Goal: Task Accomplishment & Management: Use online tool/utility

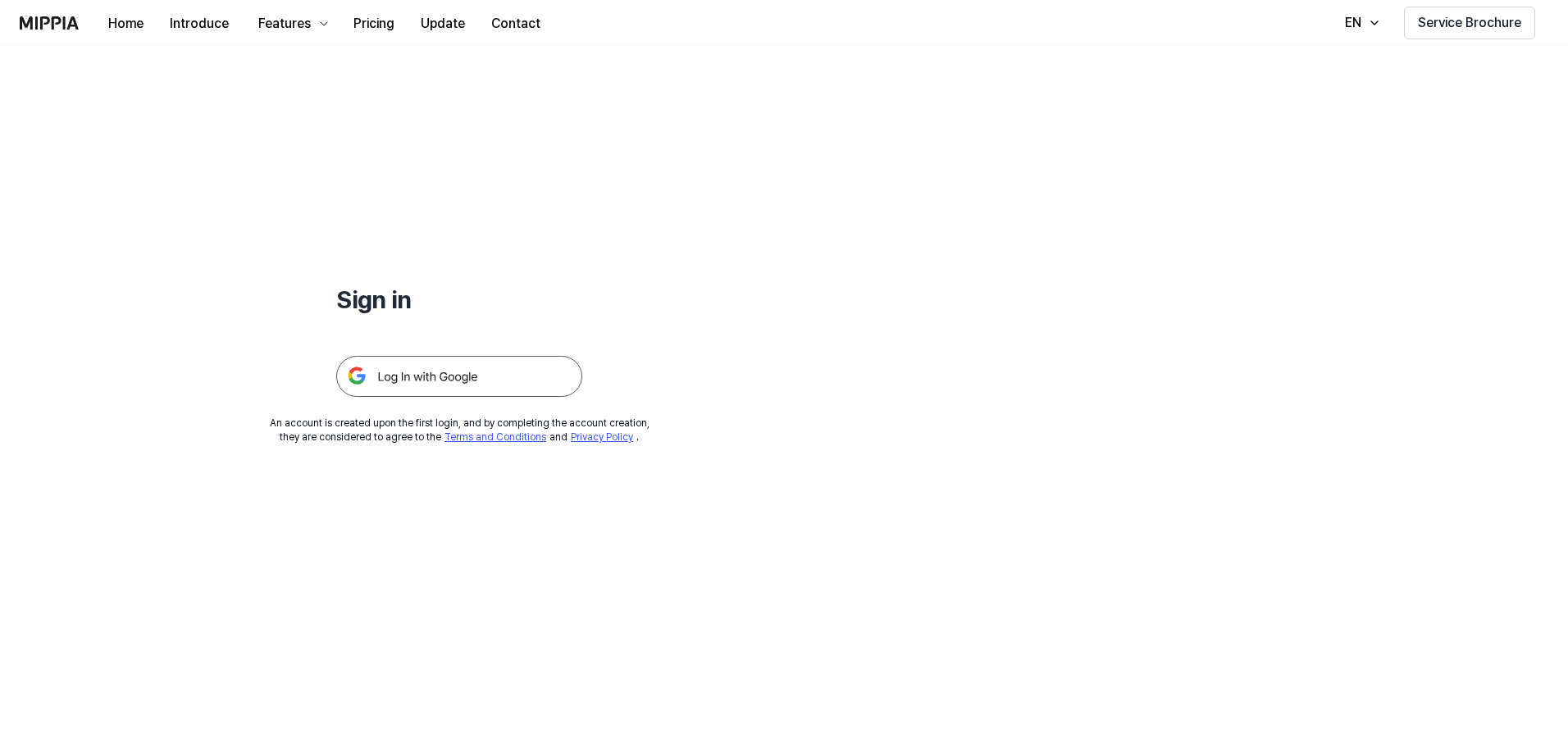
click at [489, 386] on img at bounding box center [458, 376] width 246 height 41
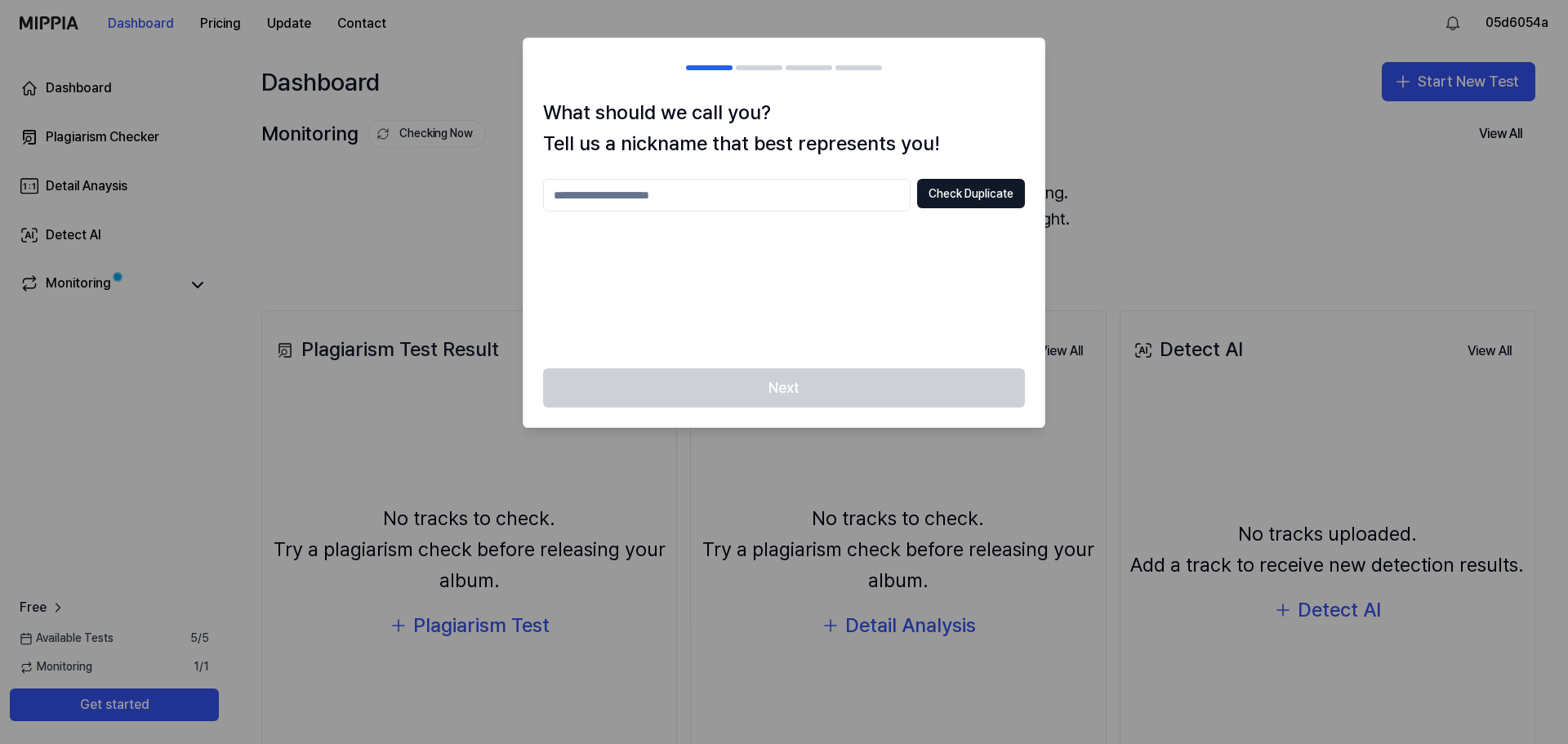
click at [772, 198] on input "text" at bounding box center [726, 194] width 368 height 32
type input "*"
type input "**********"
click at [901, 216] on div "**********" at bounding box center [784, 263] width 482 height 170
click at [931, 201] on button "Check Duplicate" at bounding box center [970, 193] width 108 height 29
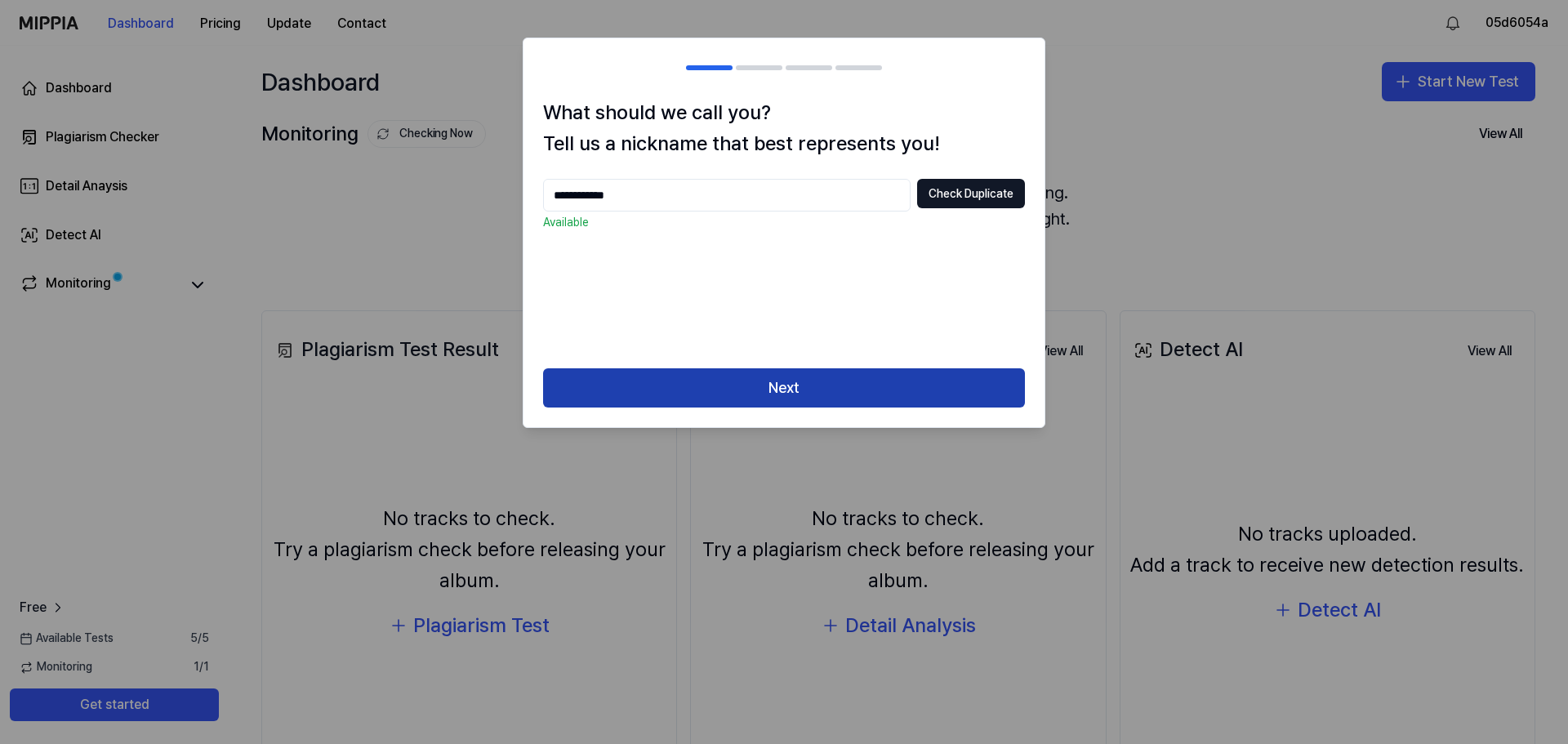
click at [820, 372] on button "Next" at bounding box center [784, 388] width 482 height 39
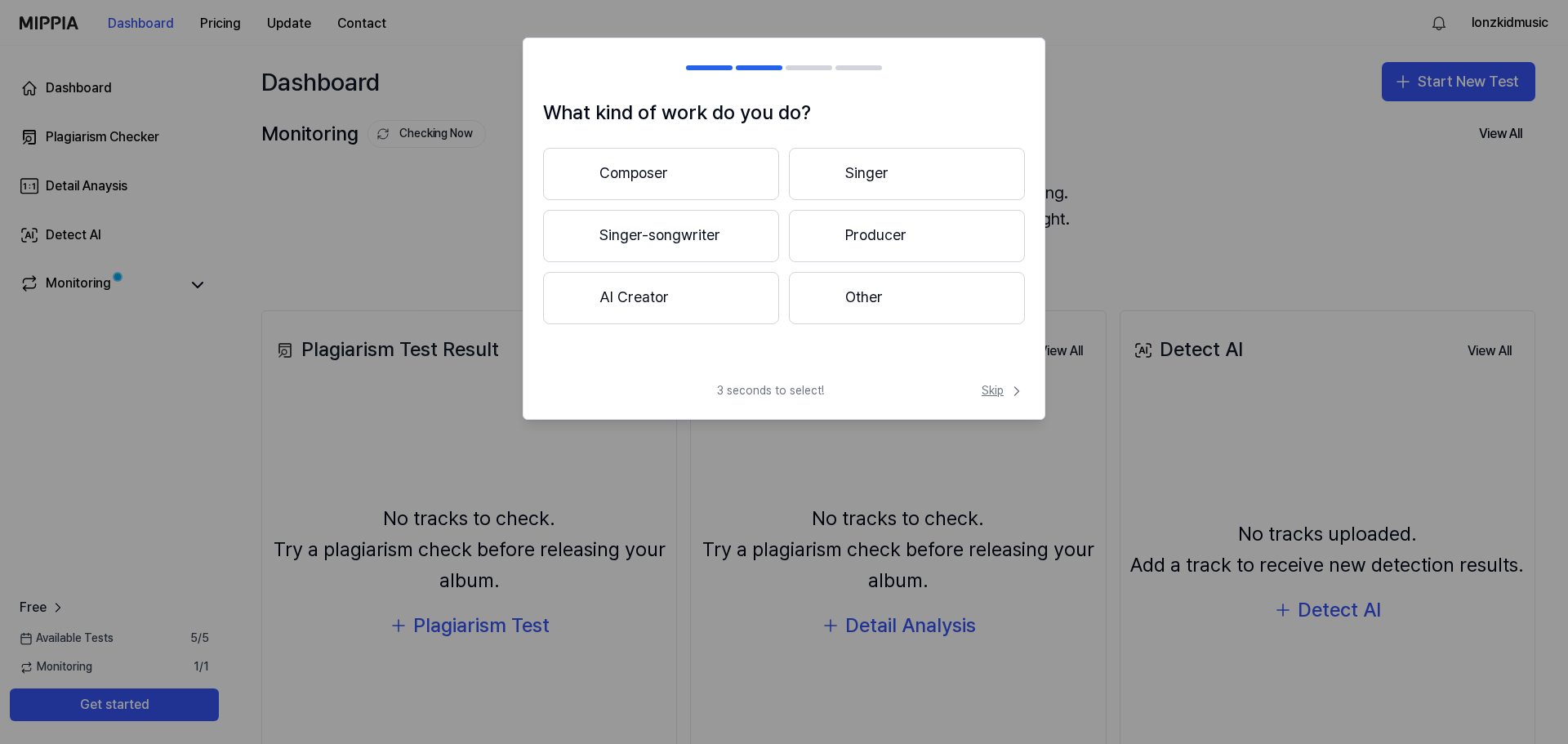
click at [992, 392] on span "Skip" at bounding box center [1002, 391] width 43 height 17
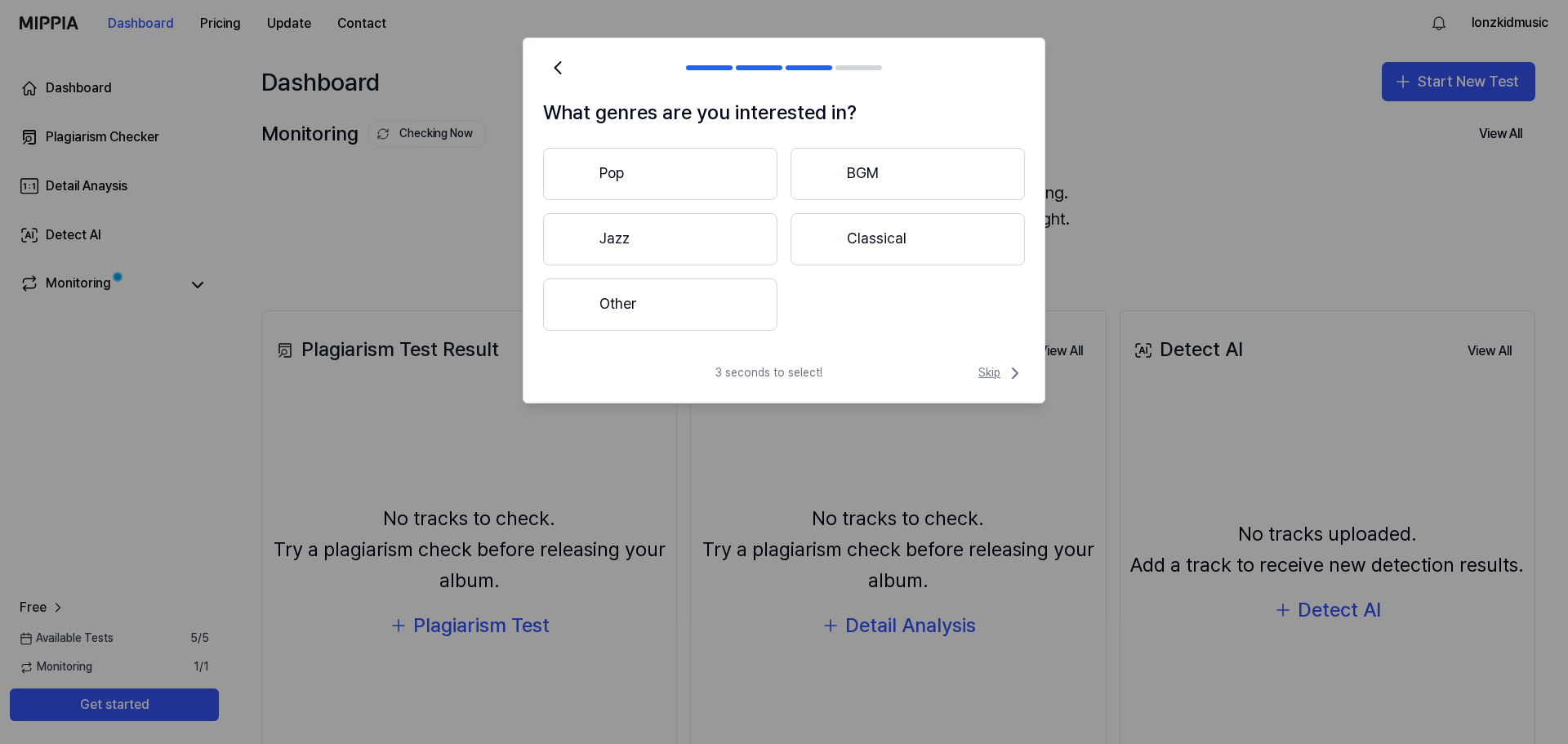
click at [1001, 366] on span "Skip" at bounding box center [1001, 373] width 47 height 20
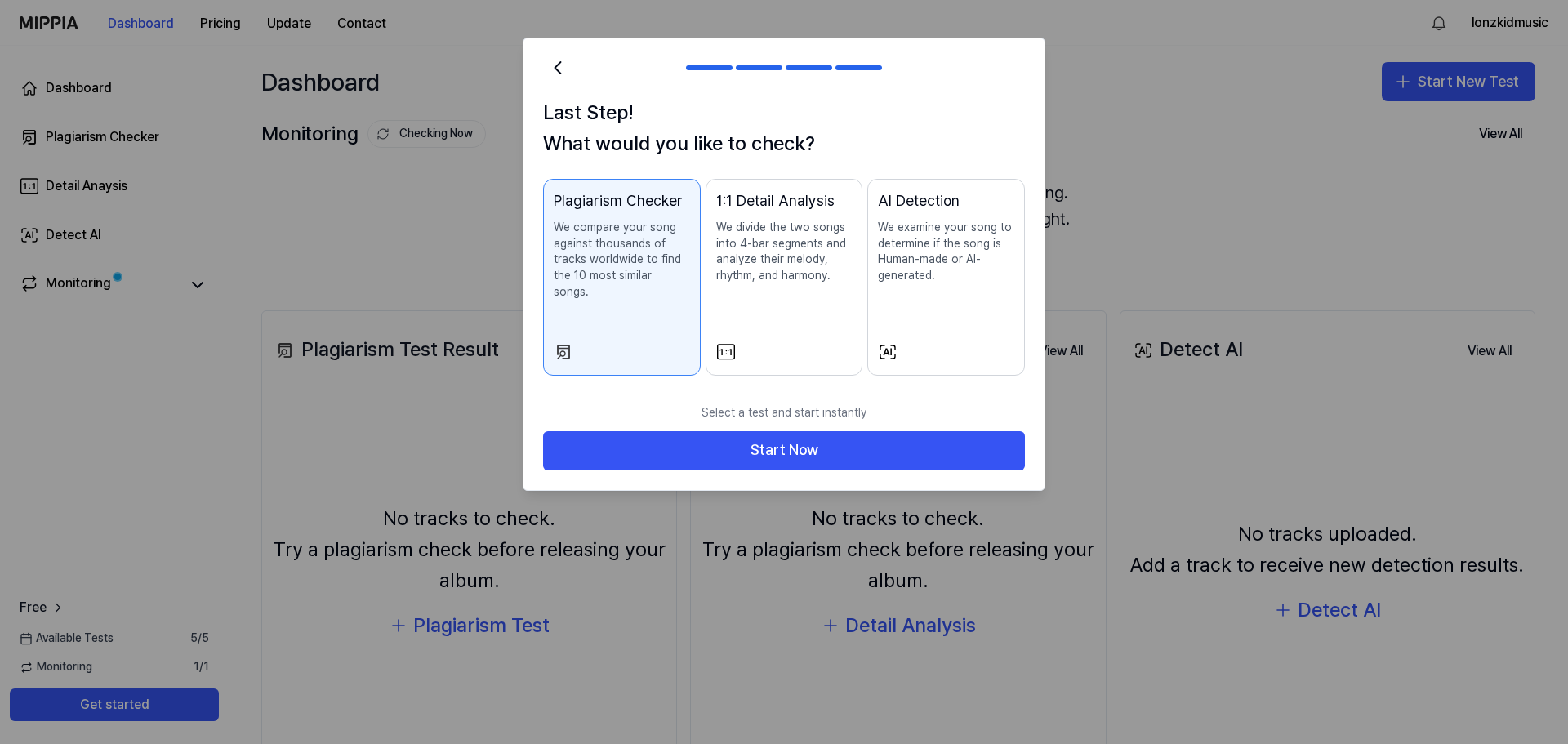
click at [1202, 237] on div at bounding box center [784, 372] width 1568 height 744
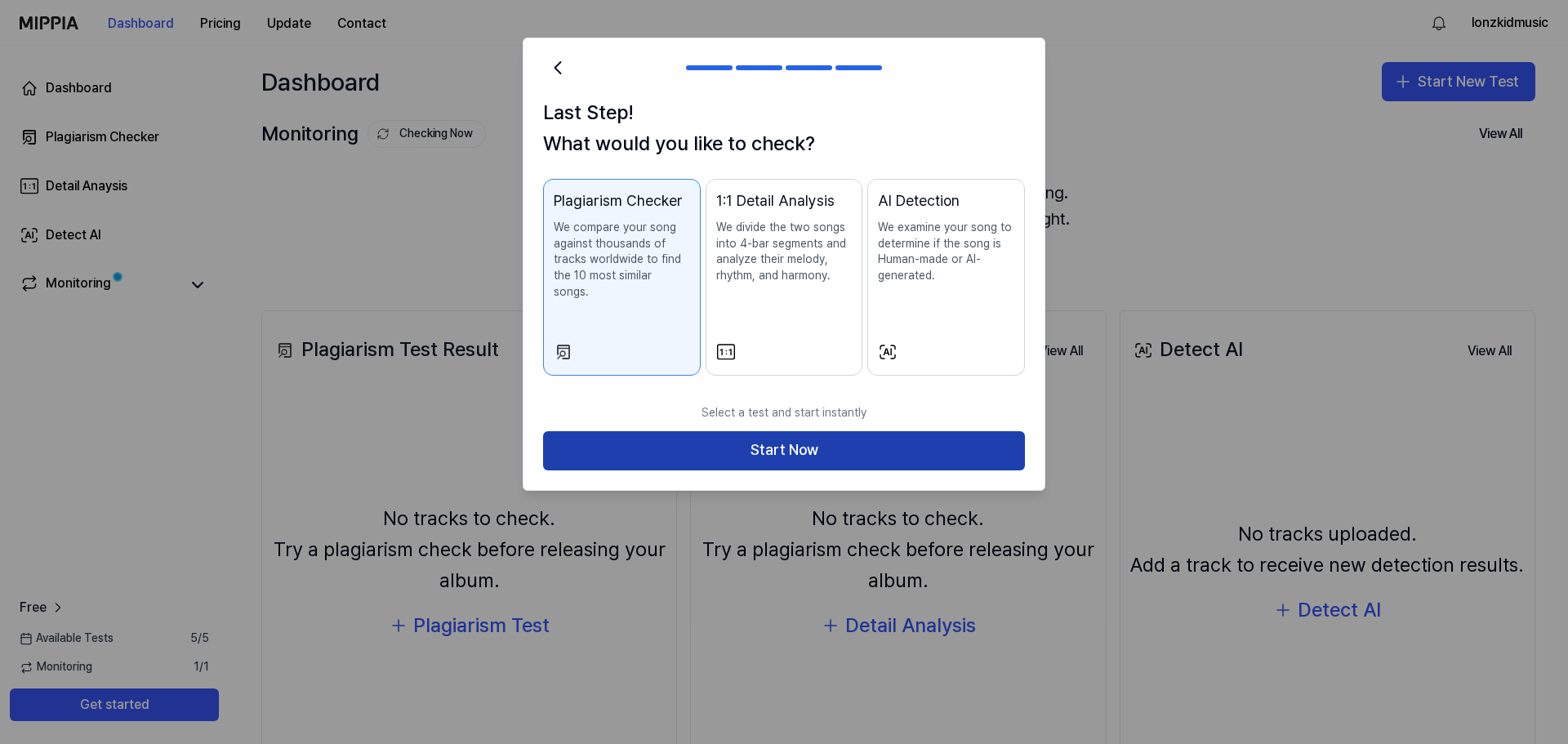
click at [898, 431] on button "Start Now" at bounding box center [784, 450] width 482 height 39
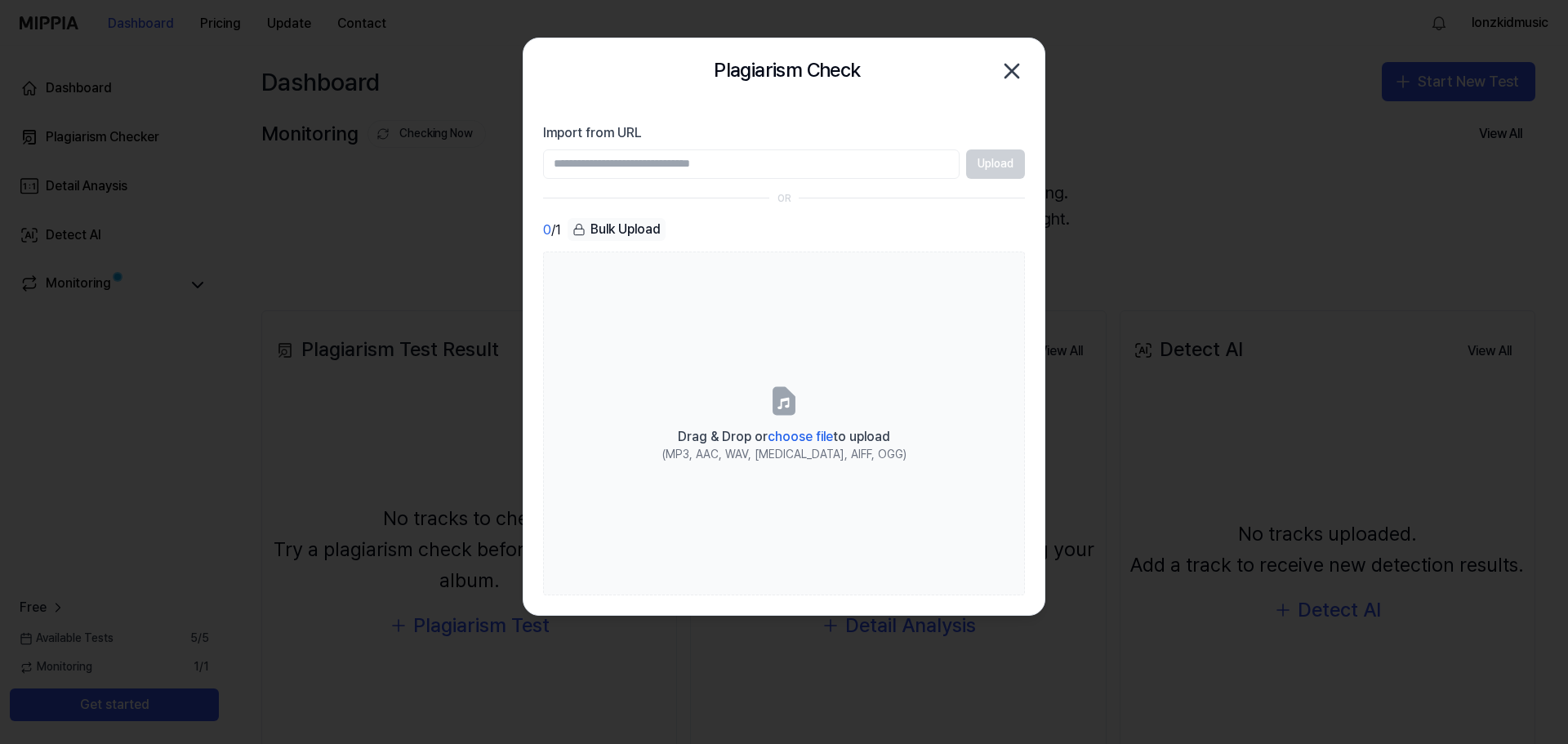
click at [1018, 71] on icon "button" at bounding box center [1011, 70] width 26 height 26
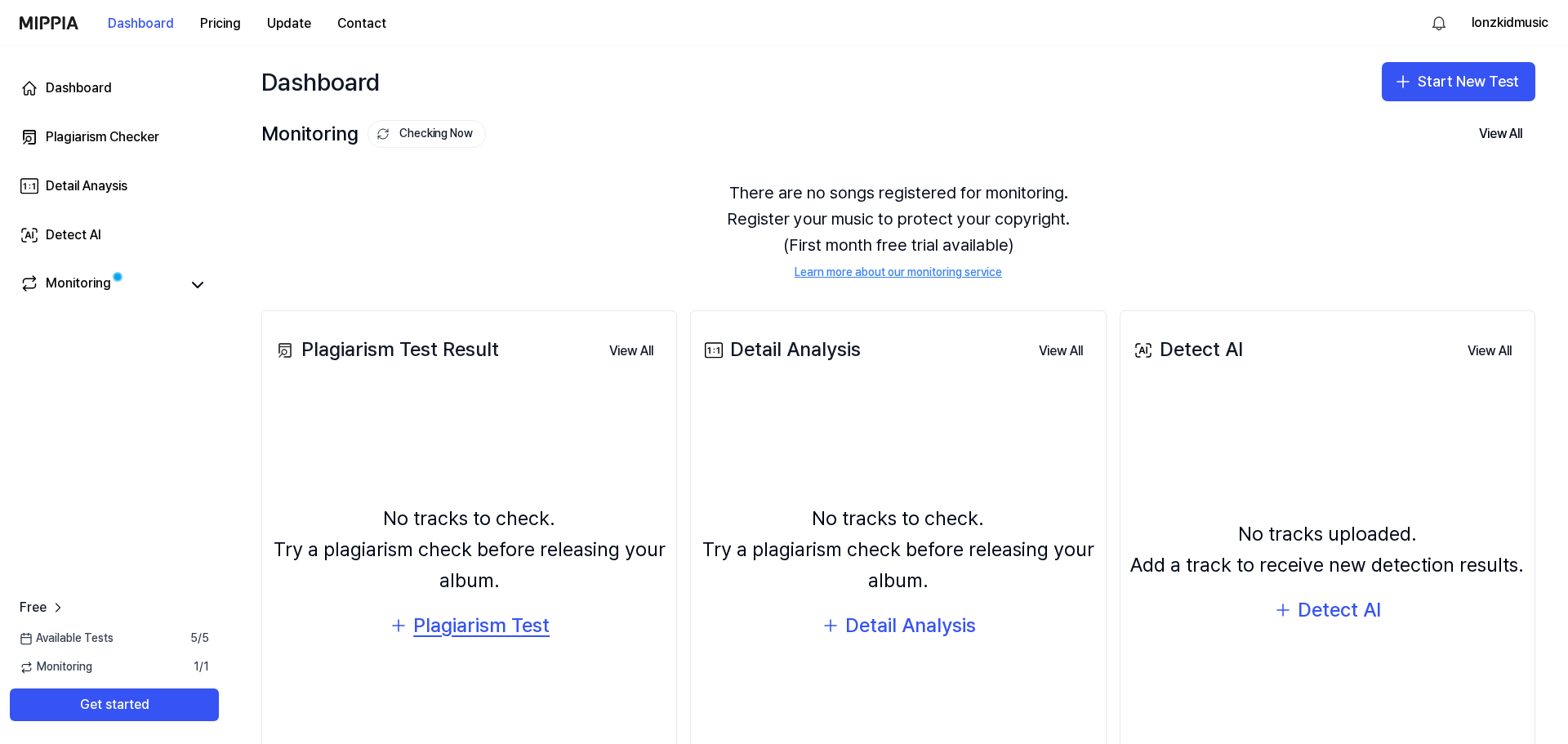
click at [458, 638] on div "Plagiarism Test" at bounding box center [482, 625] width 137 height 31
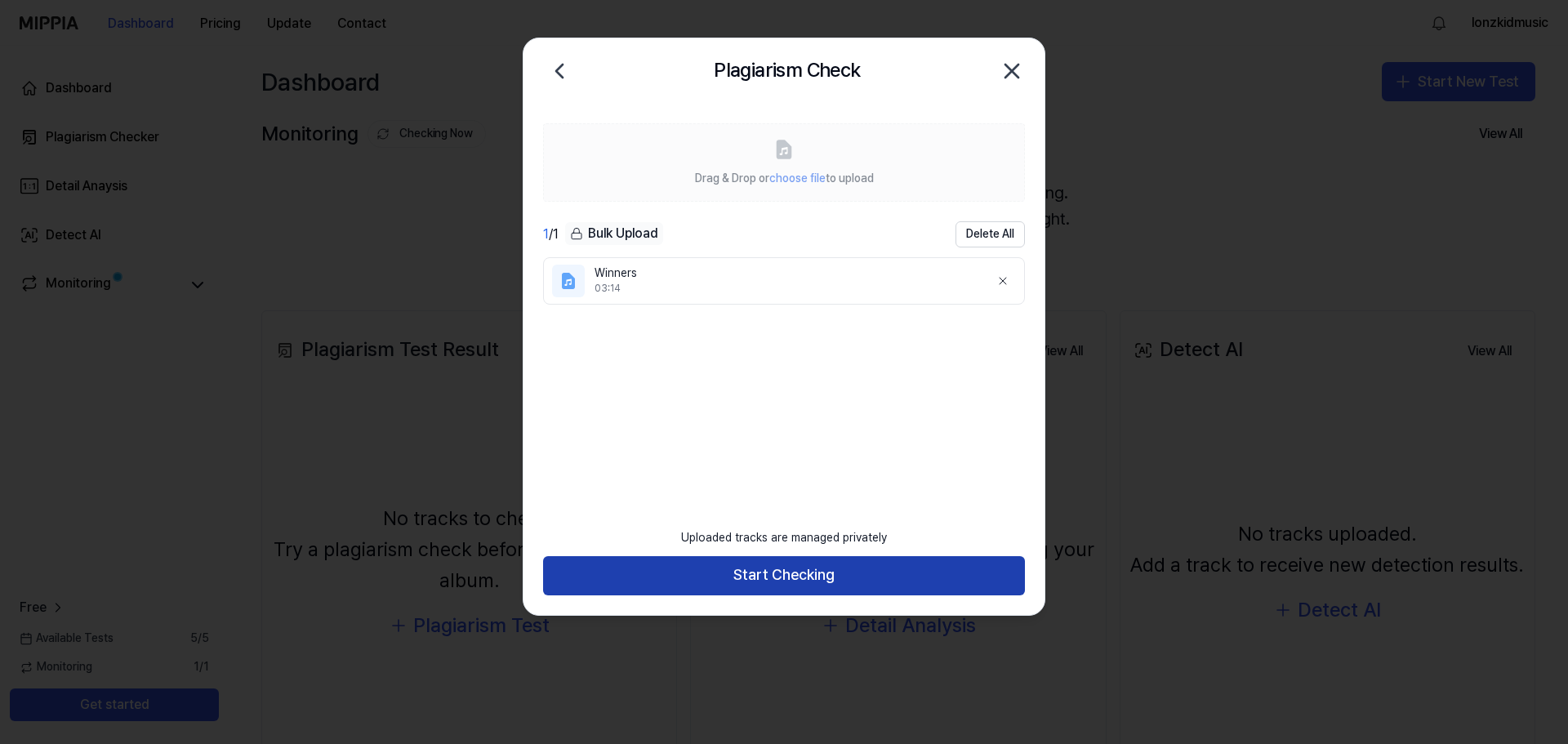
click at [762, 581] on button "Start Checking" at bounding box center [784, 575] width 482 height 39
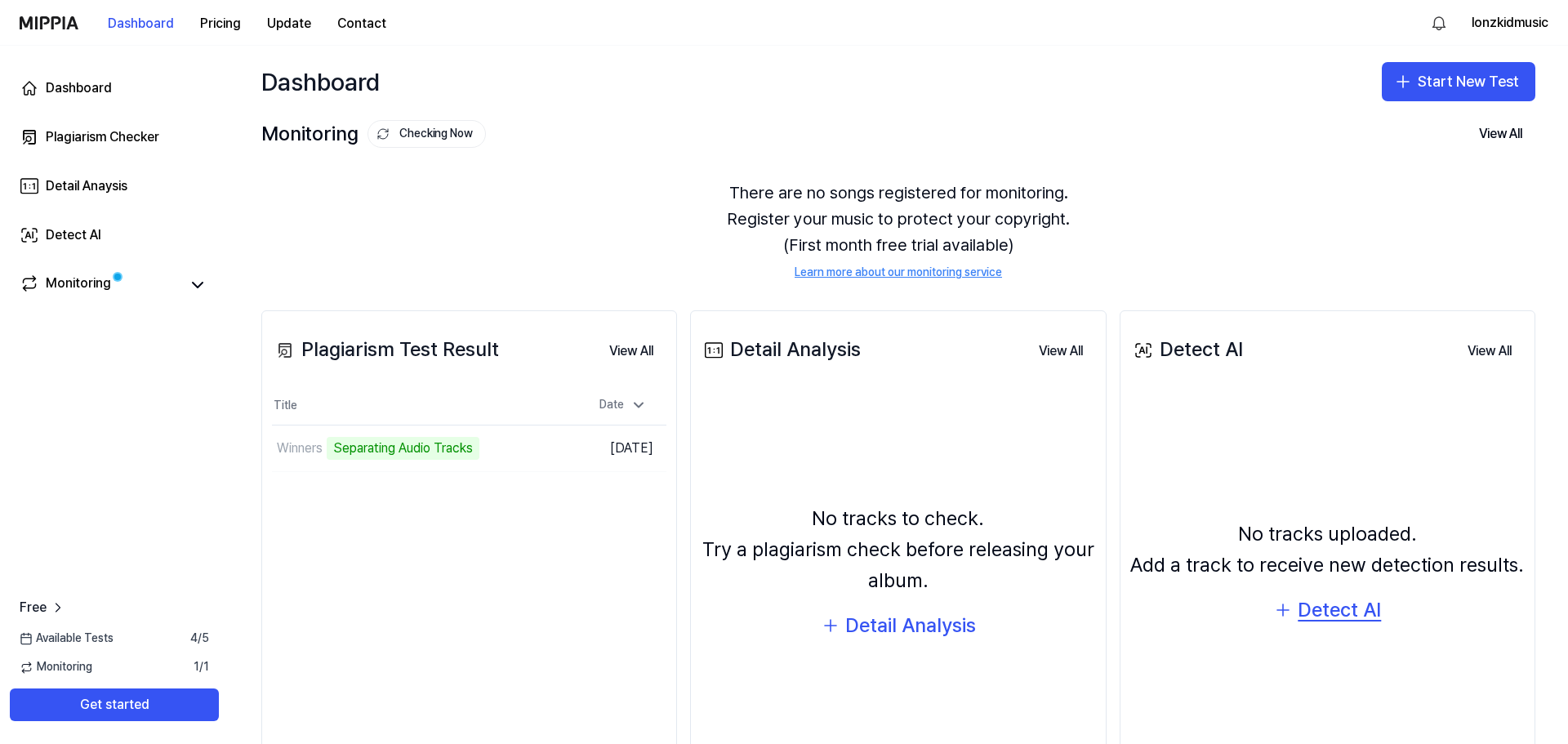
drag, startPoint x: 395, startPoint y: 539, endPoint x: 1306, endPoint y: 604, distance: 913.3
click at [1306, 604] on div "Detect AI" at bounding box center [1338, 610] width 83 height 31
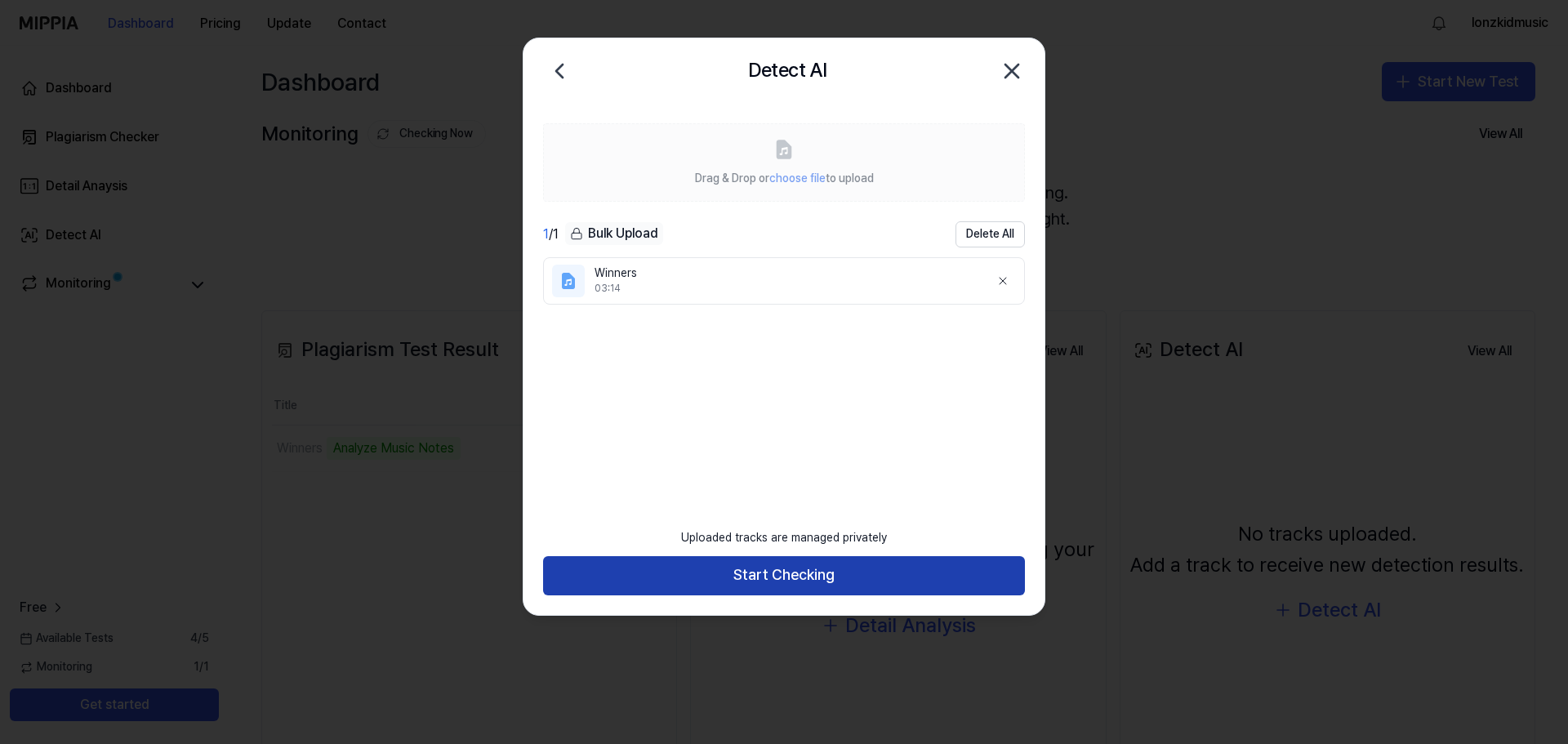
click at [792, 568] on button "Start Checking" at bounding box center [784, 575] width 482 height 39
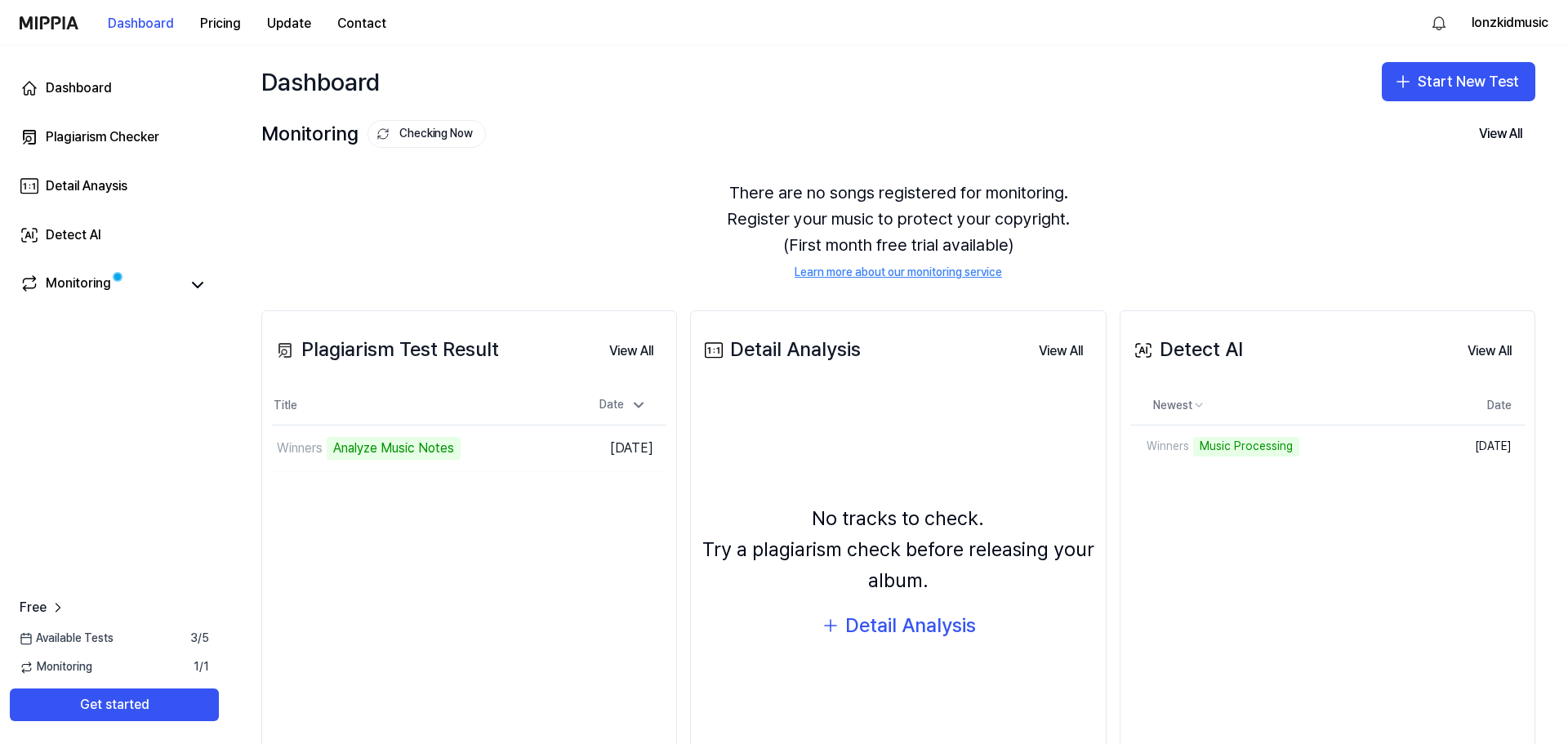
click at [1161, 153] on div "Monitoring Checking Now View All Monitoring There are no songs registered for m…" at bounding box center [897, 198] width 1339 height 160
click at [499, 449] on td "Winners Analyze Music Notes Go to Results" at bounding box center [419, 448] width 295 height 46
click at [1195, 450] on link "Winners" at bounding box center [1241, 447] width 223 height 43
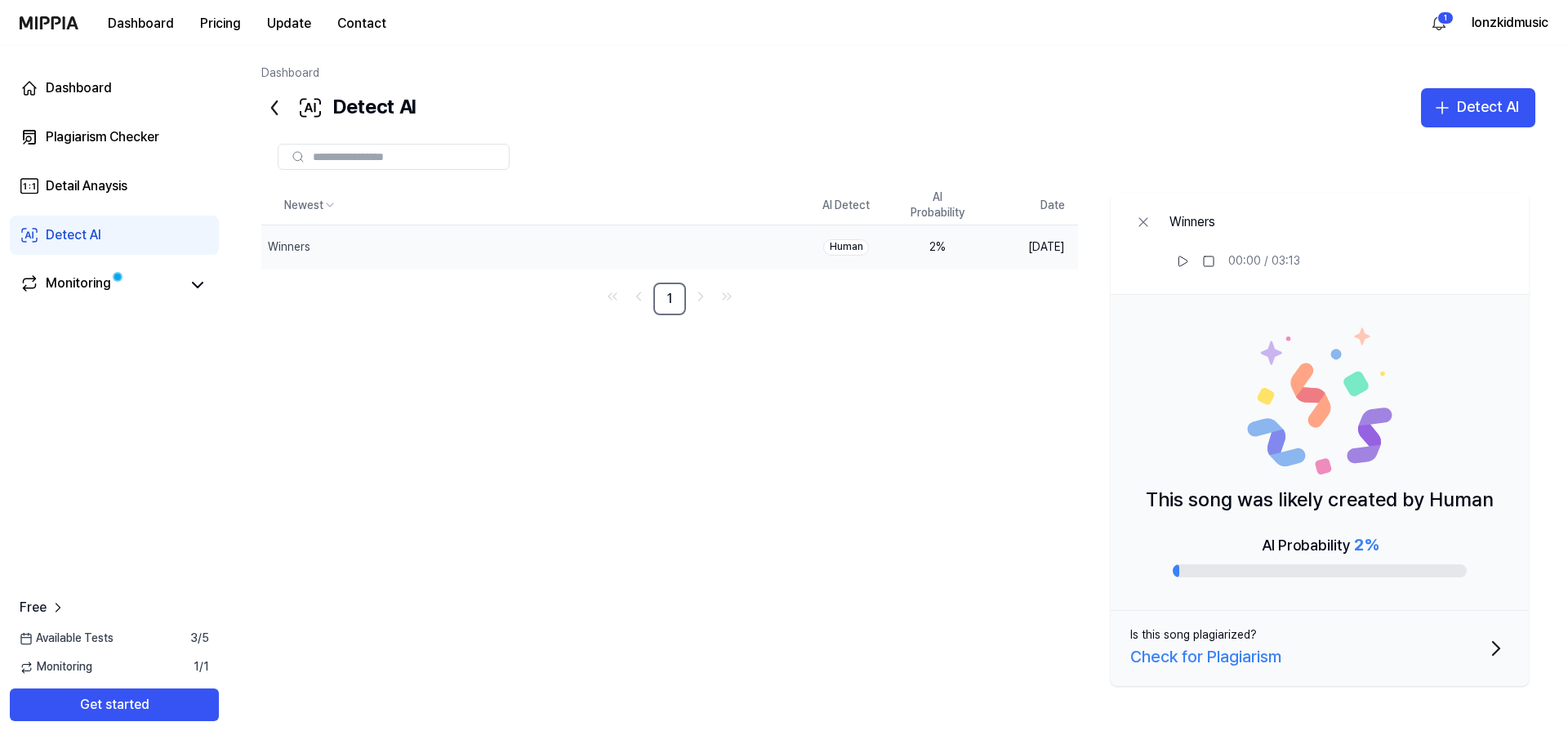
click at [273, 108] on icon at bounding box center [274, 107] width 5 height 13
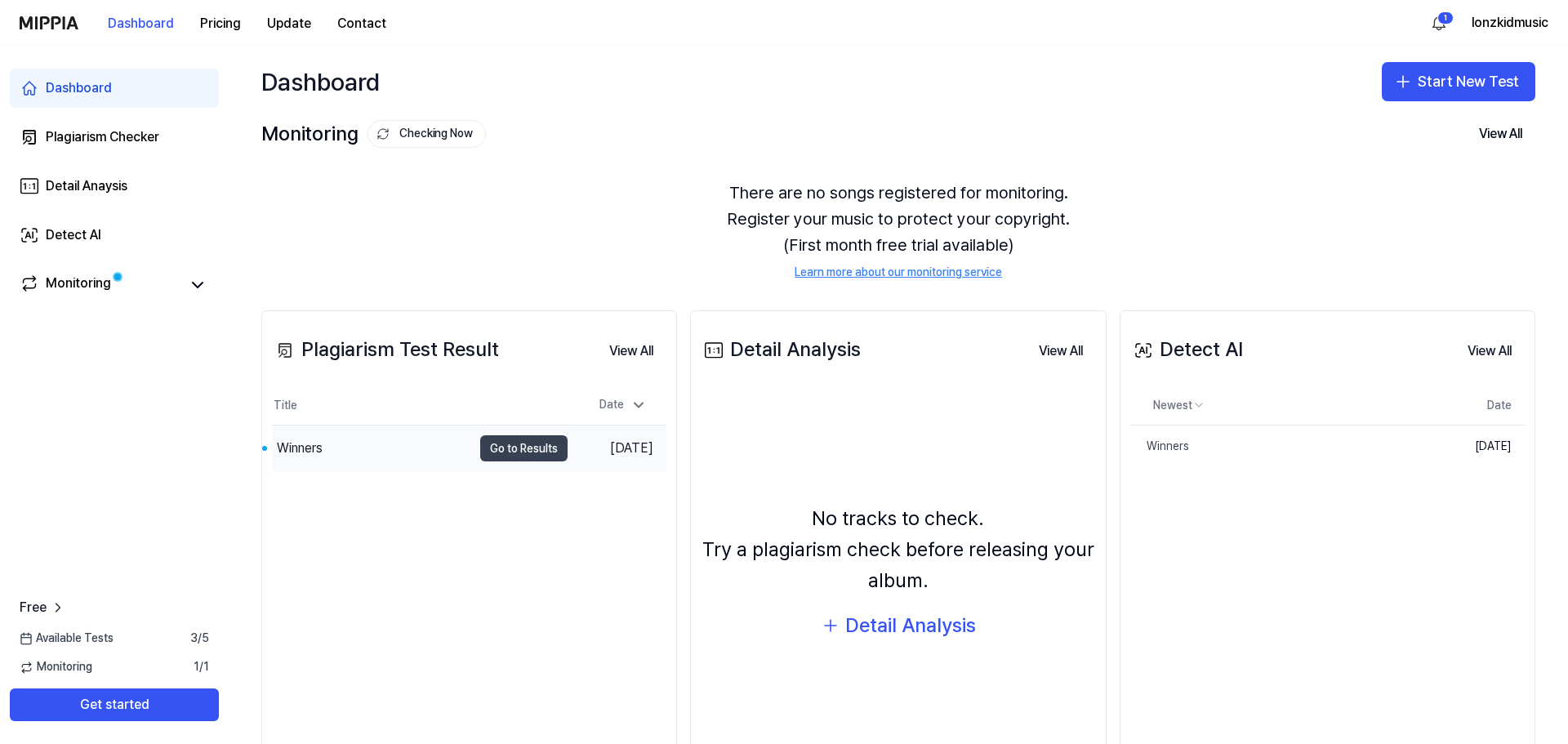
click at [500, 454] on button "Go to Results" at bounding box center [524, 448] width 88 height 26
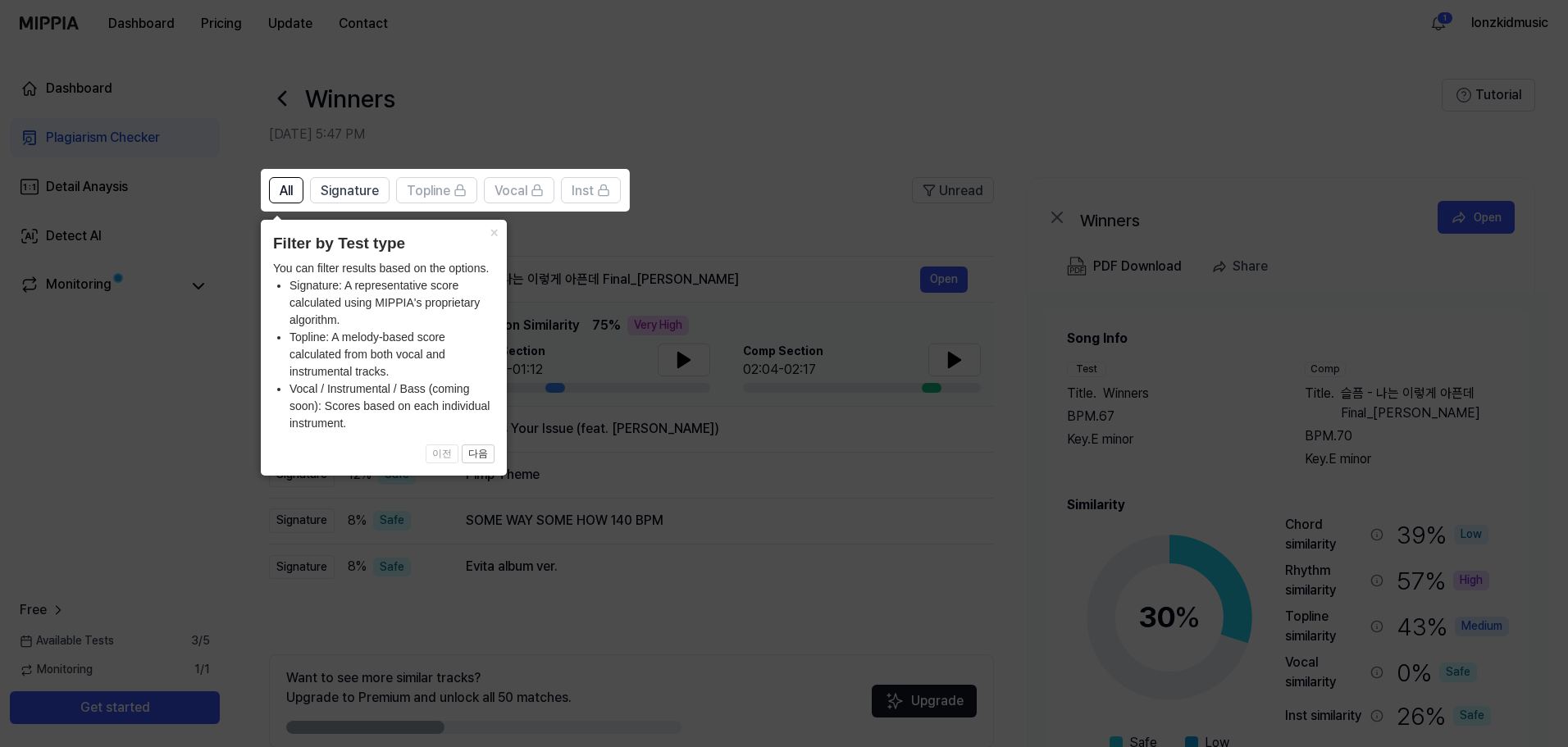
click at [684, 499] on icon at bounding box center [787, 373] width 1575 height 747
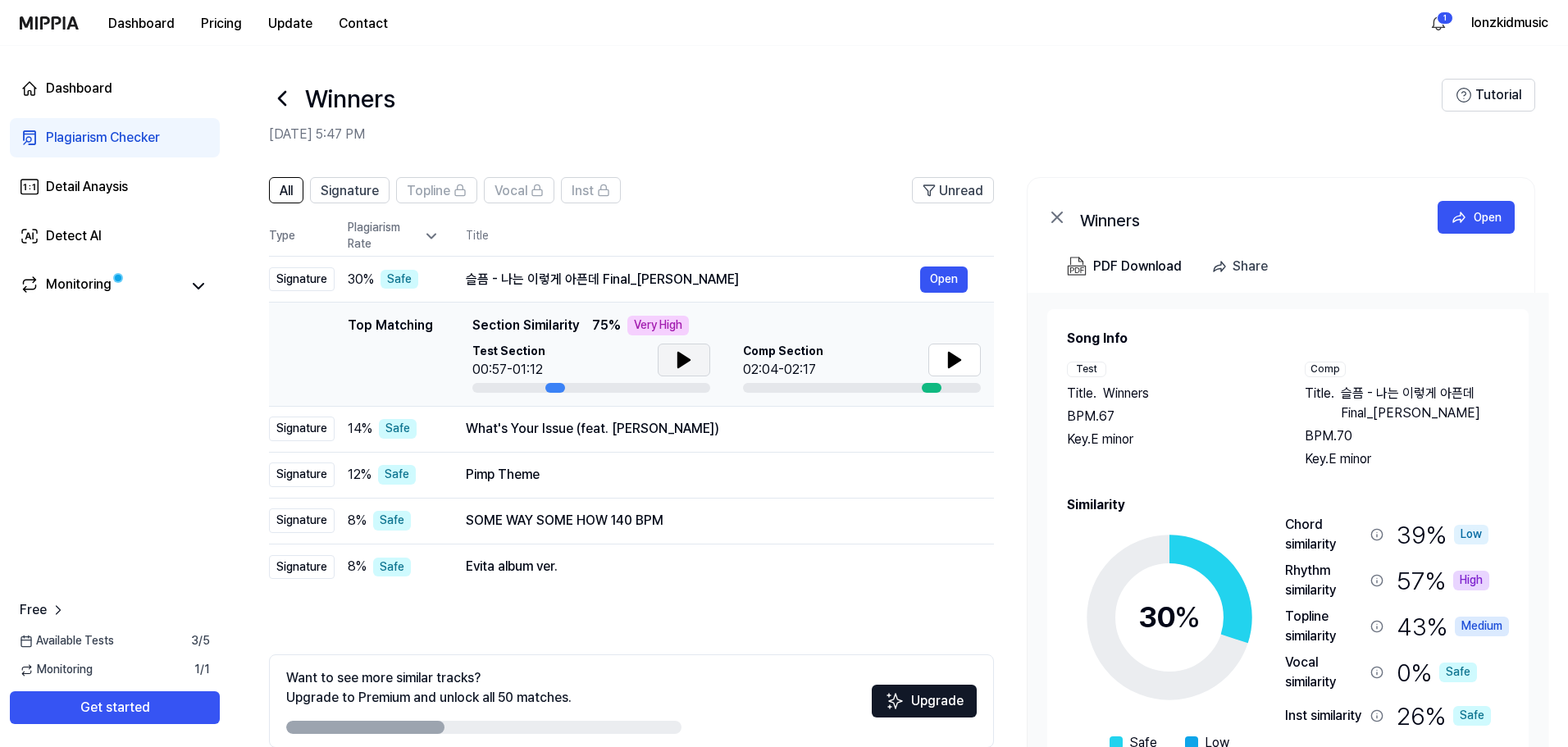
click at [689, 353] on icon at bounding box center [684, 360] width 20 height 20
click at [957, 359] on icon at bounding box center [955, 359] width 12 height 15
click at [950, 356] on icon at bounding box center [951, 359] width 3 height 13
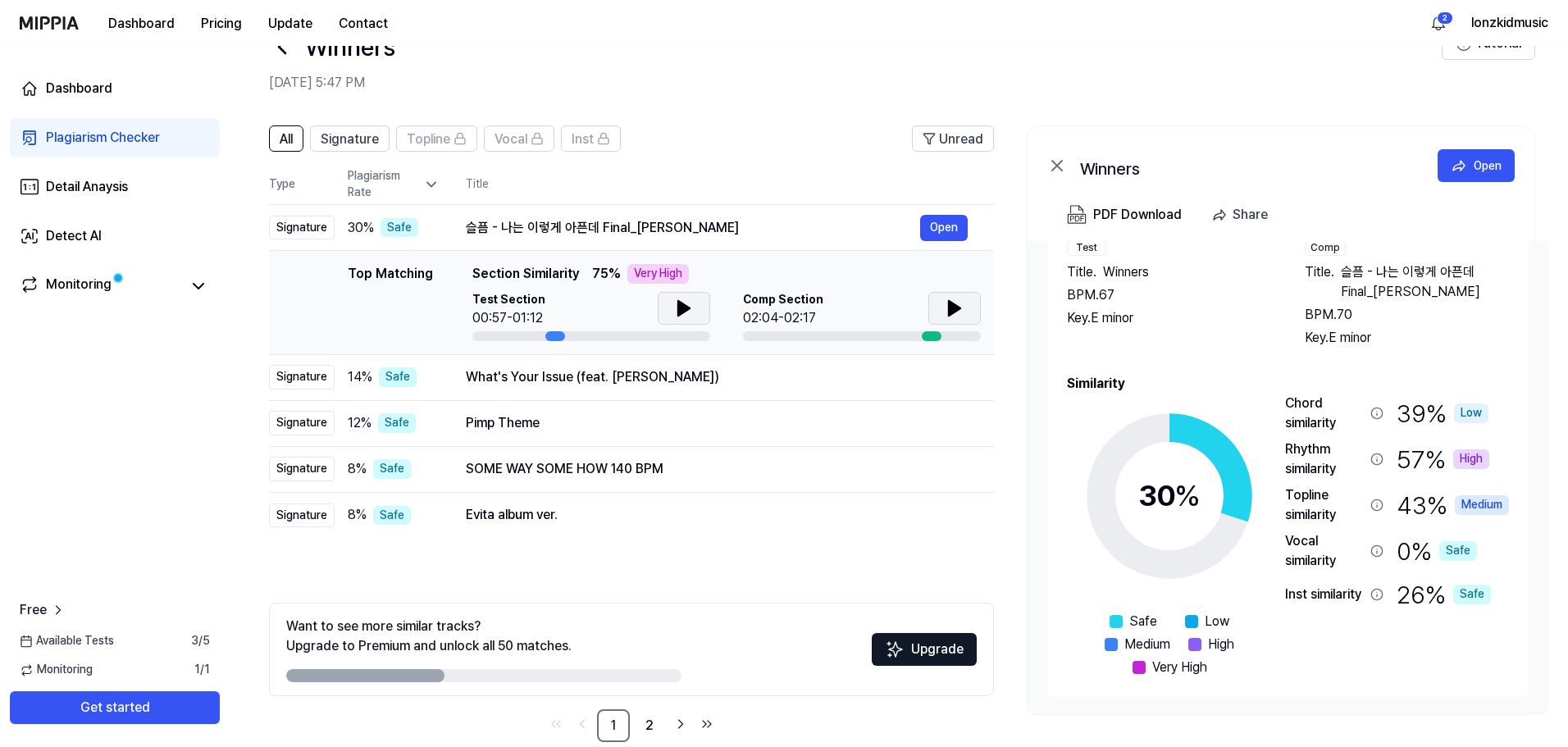
scroll to position [79, 0]
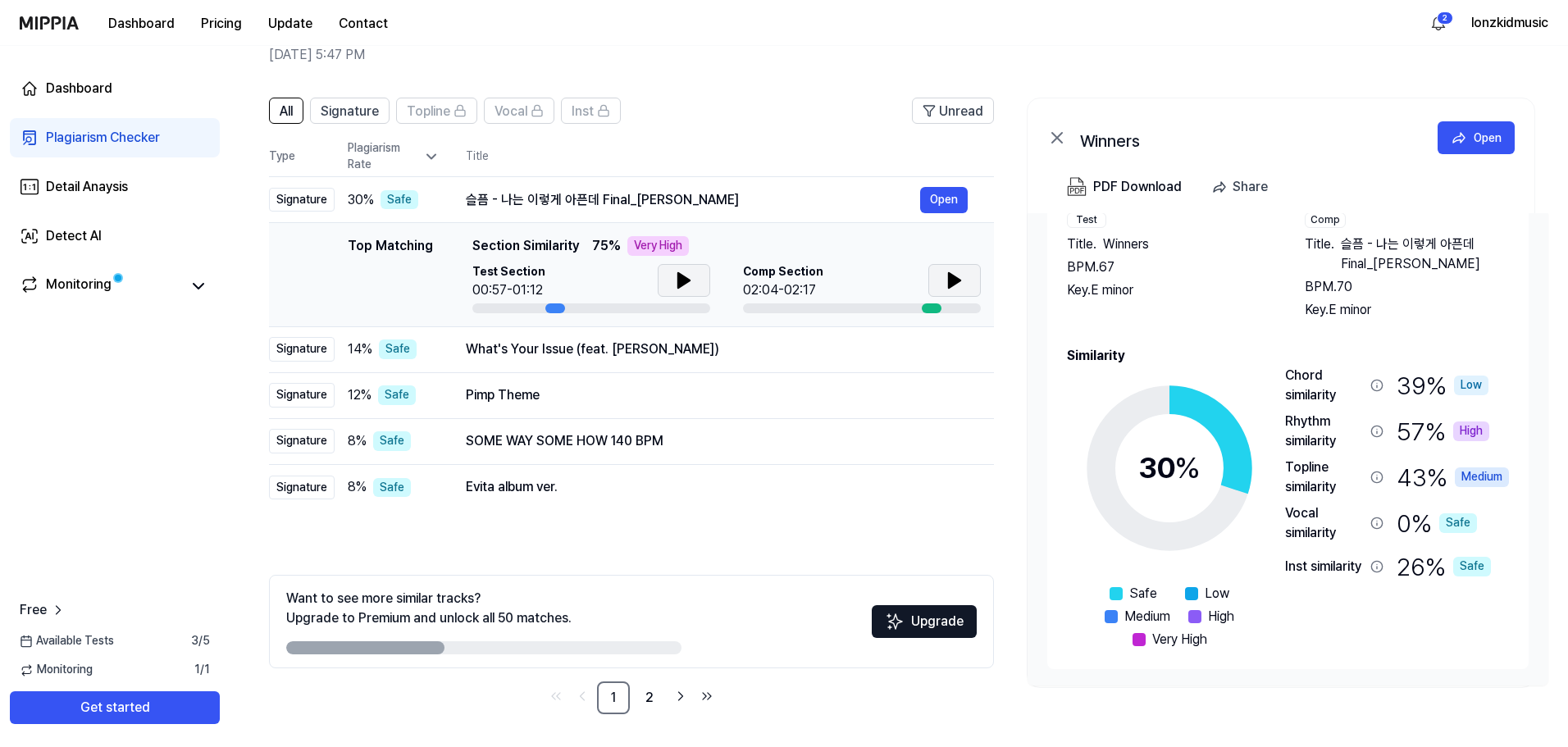
drag, startPoint x: 1182, startPoint y: 337, endPoint x: 1235, endPoint y: 133, distance: 210.8
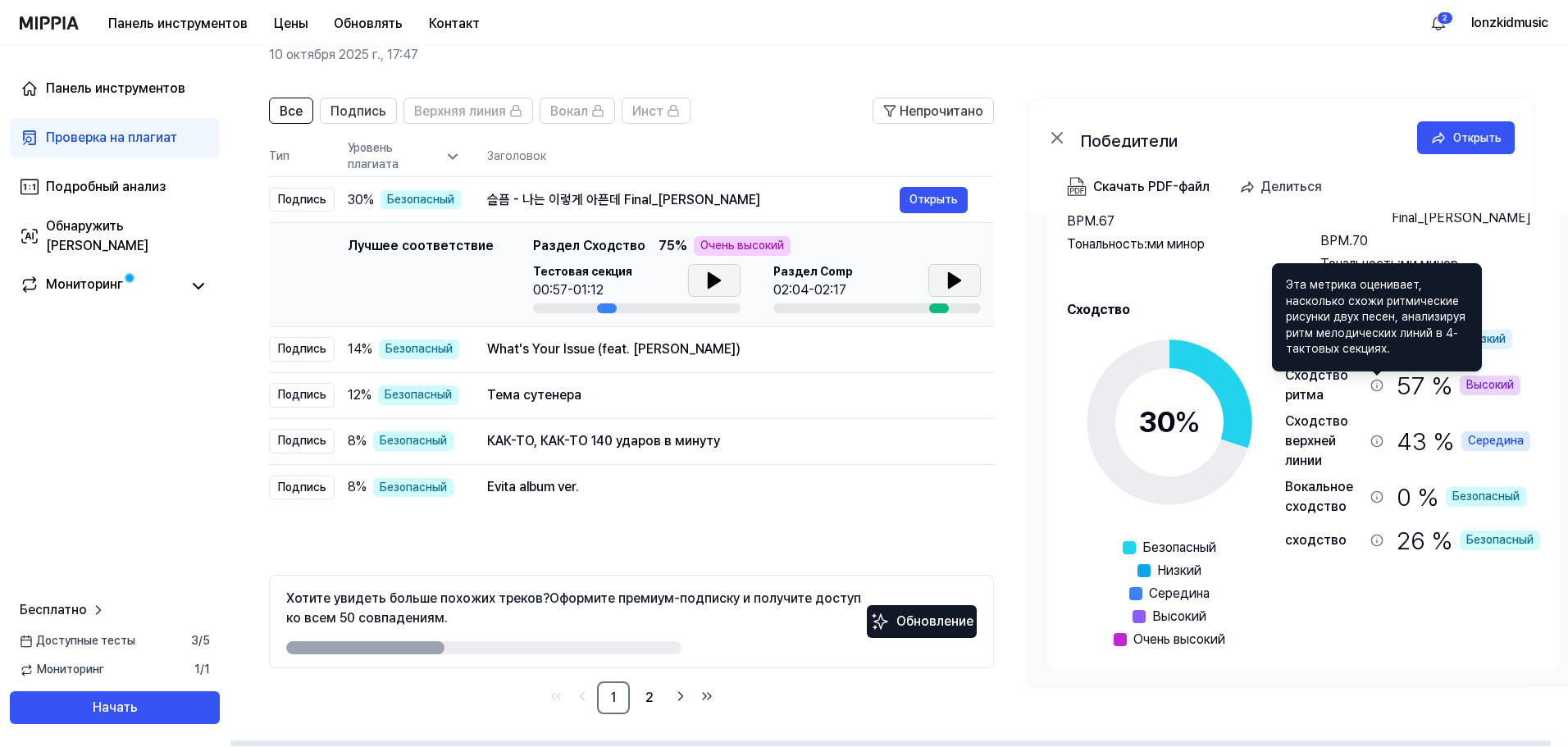
scroll to position [70, 0]
